Goal: Information Seeking & Learning: Learn about a topic

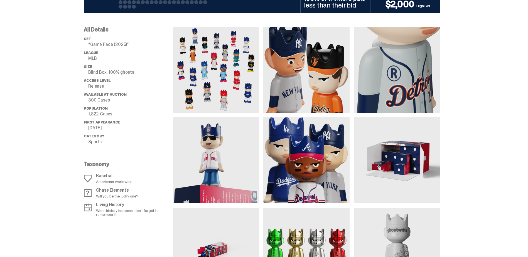
scroll to position [362, 0]
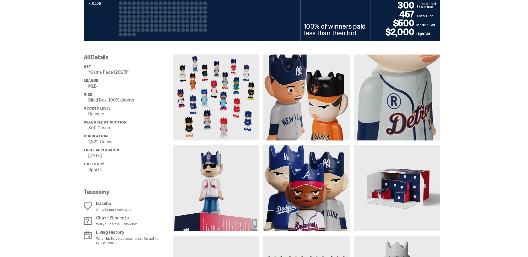
click at [216, 101] on img at bounding box center [216, 98] width 86 height 86
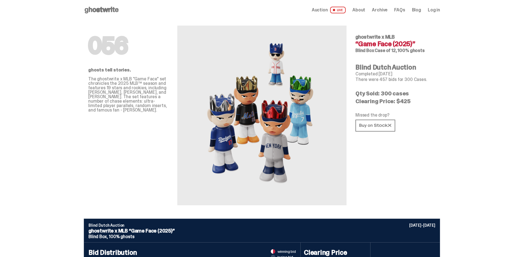
scroll to position [0, 0]
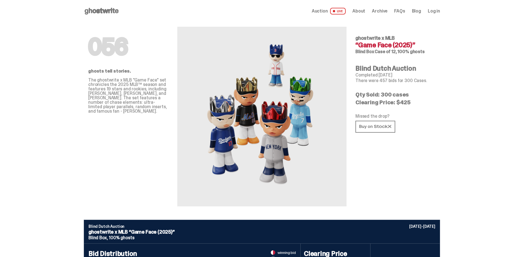
click at [102, 10] on use at bounding box center [102, 11] width 34 height 7
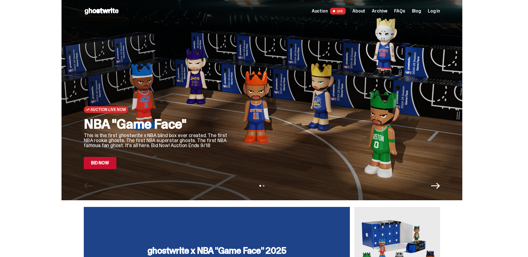
click at [439, 187] on icon "Next" at bounding box center [436, 186] width 9 height 9
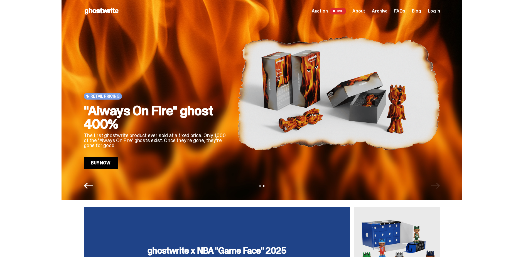
click at [324, 11] on span "Auction" at bounding box center [320, 11] width 16 height 4
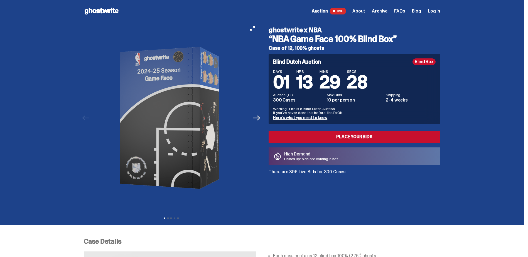
click at [258, 120] on icon "Next" at bounding box center [256, 117] width 7 height 7
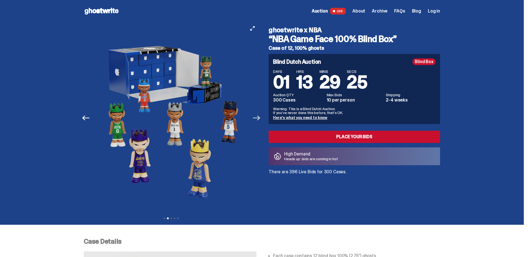
click at [258, 120] on icon "Next" at bounding box center [256, 117] width 7 height 7
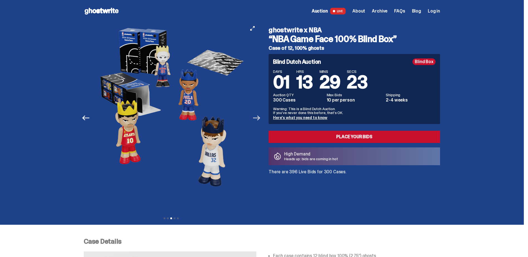
click at [258, 120] on icon "Next" at bounding box center [256, 117] width 7 height 7
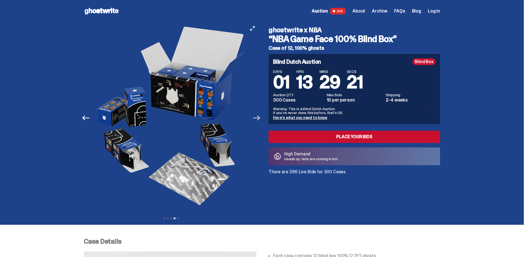
click at [258, 120] on icon "Next" at bounding box center [256, 117] width 7 height 7
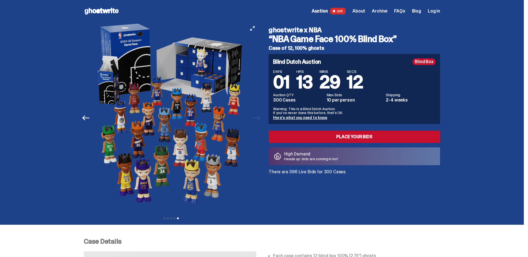
click at [258, 120] on div at bounding box center [171, 118] width 175 height 192
click at [86, 117] on icon "Previous" at bounding box center [85, 118] width 7 height 5
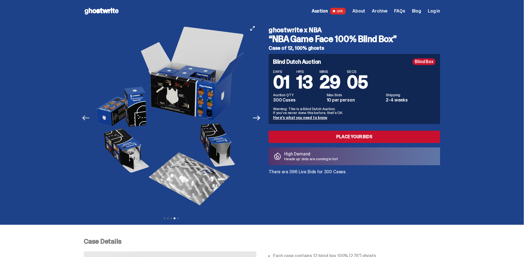
click at [86, 117] on icon "Previous" at bounding box center [85, 117] width 7 height 7
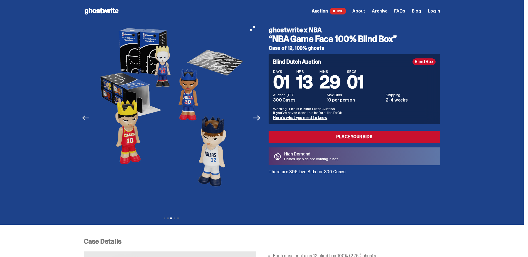
click at [86, 117] on icon "Previous" at bounding box center [85, 117] width 7 height 7
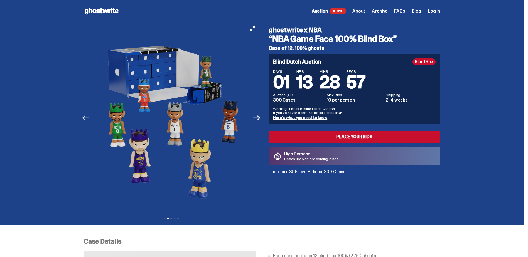
click at [86, 117] on icon "Previous" at bounding box center [85, 117] width 7 height 7
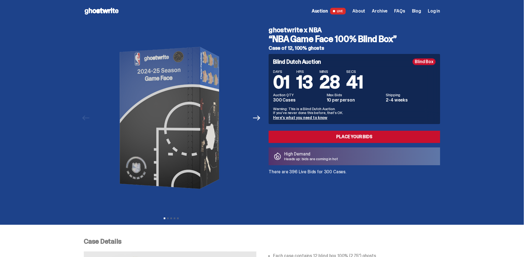
click at [365, 12] on span "About" at bounding box center [359, 11] width 13 height 4
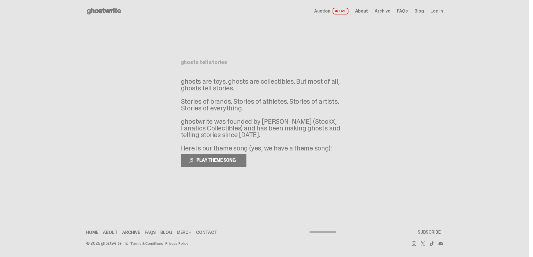
click at [382, 10] on span "Archive" at bounding box center [382, 11] width 16 height 4
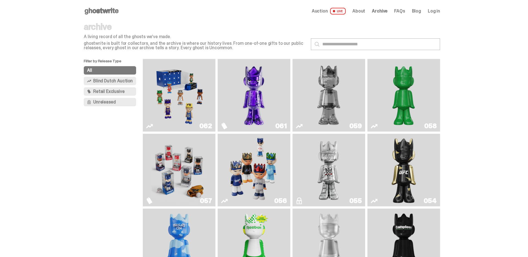
click at [104, 101] on span "Unreleased" at bounding box center [104, 102] width 22 height 4
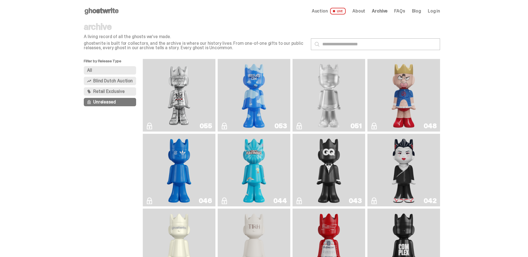
click at [108, 91] on span "Retail Exclusive" at bounding box center [108, 91] width 31 height 4
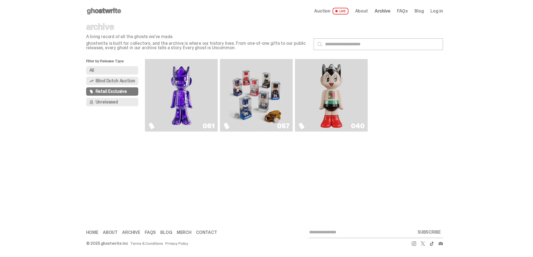
click at [109, 79] on span "Blind Dutch Auction" at bounding box center [116, 81] width 40 height 4
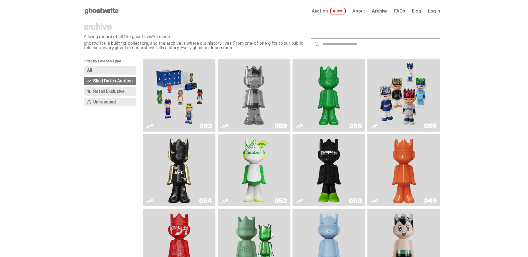
click at [103, 69] on button "All" at bounding box center [110, 70] width 52 height 8
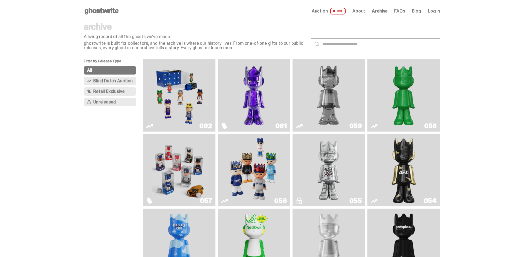
click at [116, 81] on span "Blind Dutch Auction" at bounding box center [113, 81] width 40 height 4
